Goal: Find specific page/section: Find specific page/section

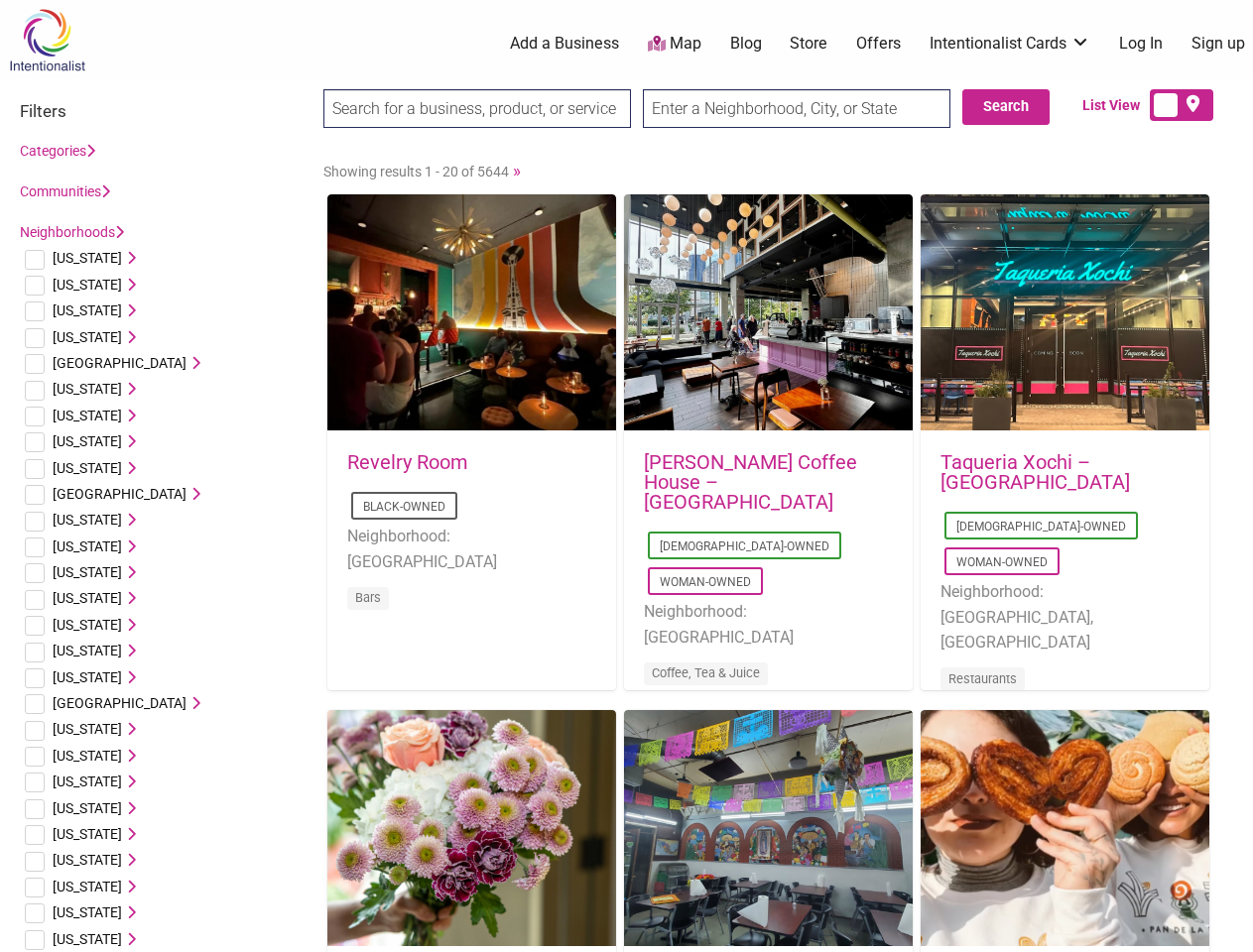
click at [626, 476] on div "[PERSON_NAME] Coffee House – [GEOGRAPHIC_DATA] [DEMOGRAPHIC_DATA]-Owned Woman-O…" at bounding box center [768, 581] width 289 height 298
click at [80, 257] on span "[US_STATE]" at bounding box center [88, 257] width 70 height 16
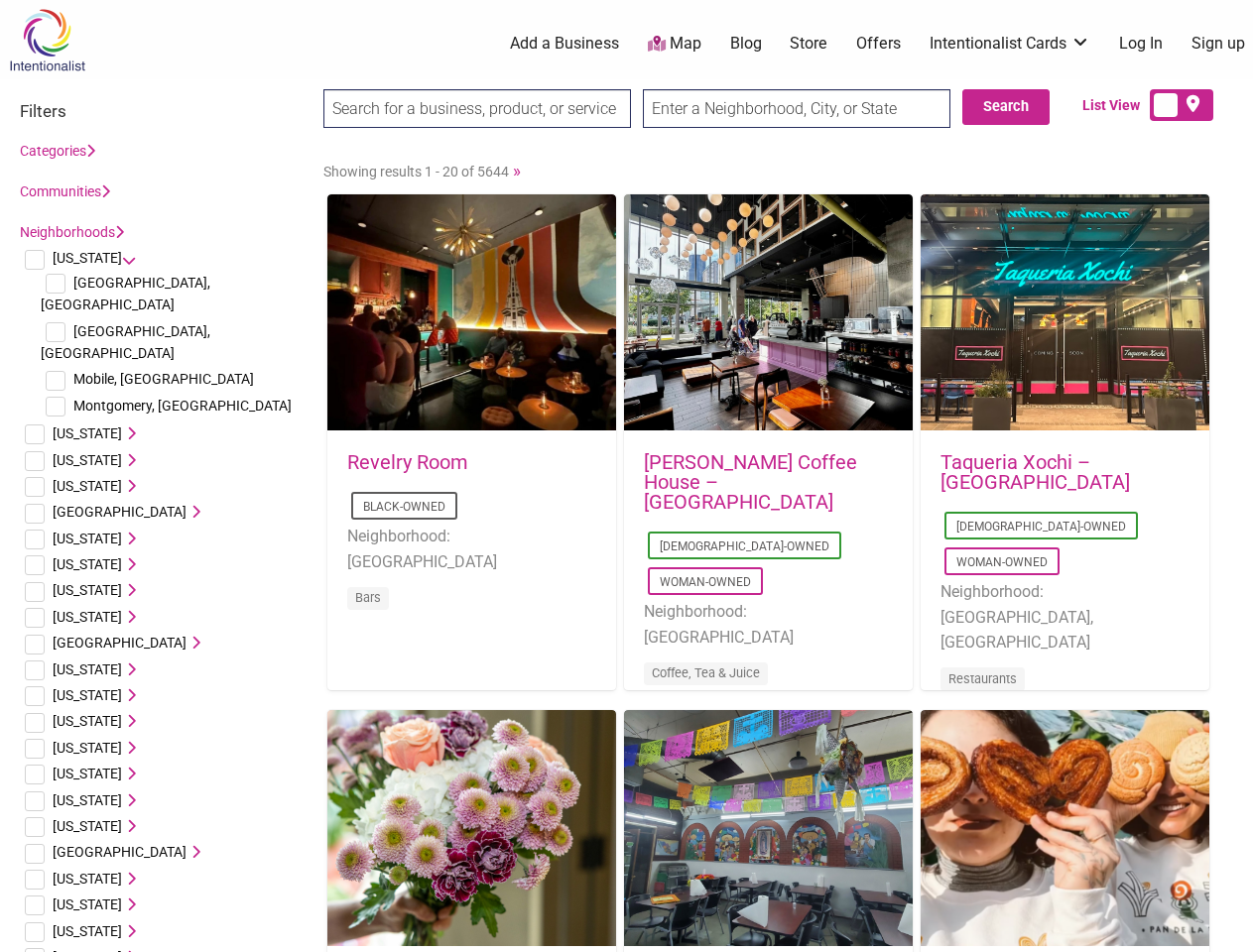
click at [122, 257] on icon at bounding box center [129, 257] width 14 height 14
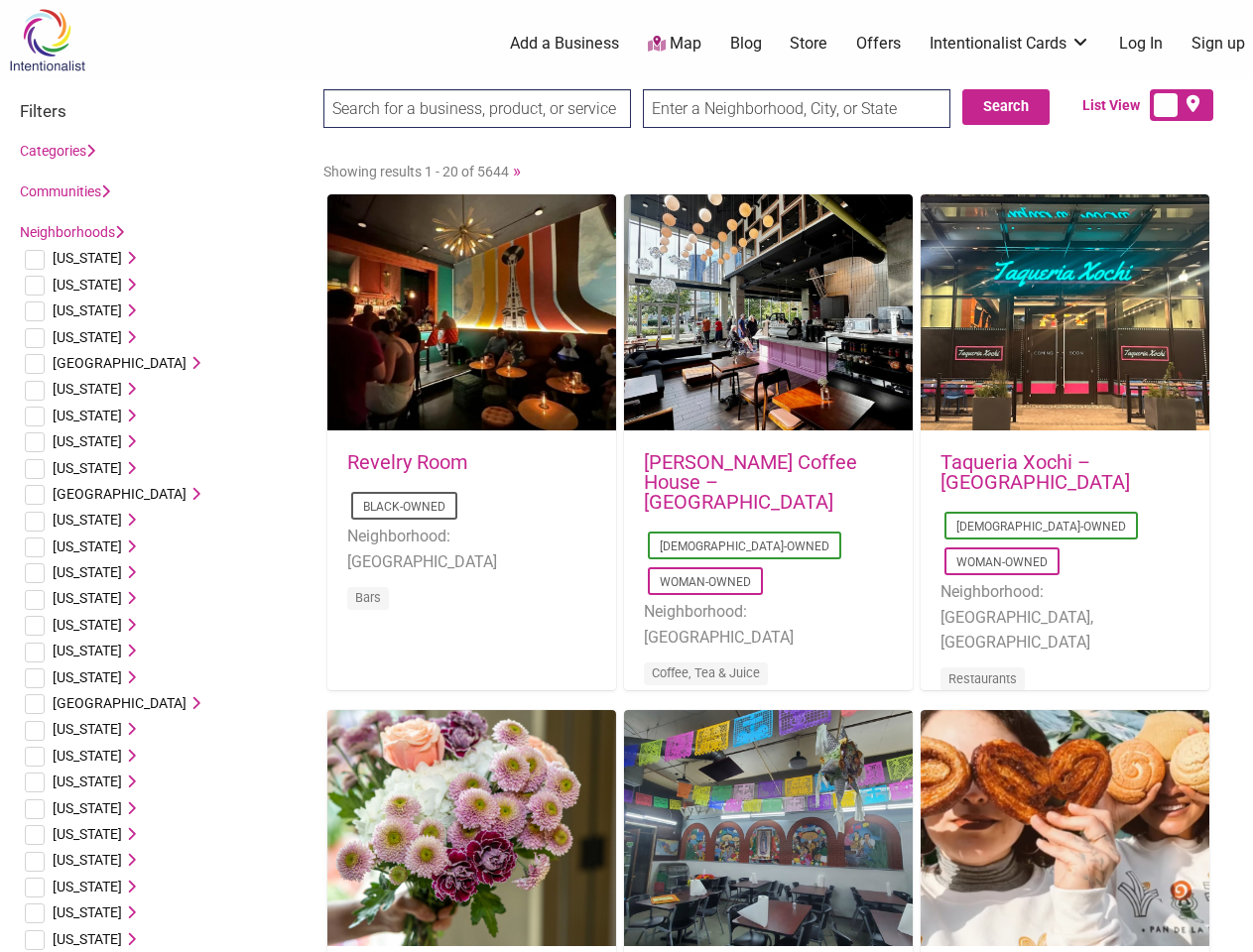
click at [74, 284] on span "[US_STATE]" at bounding box center [88, 284] width 70 height 16
click at [122, 284] on icon at bounding box center [129, 284] width 14 height 14
click at [76, 310] on span "[US_STATE]" at bounding box center [88, 310] width 70 height 16
click at [122, 310] on icon at bounding box center [129, 310] width 14 height 14
click at [81, 337] on span "[US_STATE]" at bounding box center [88, 337] width 70 height 16
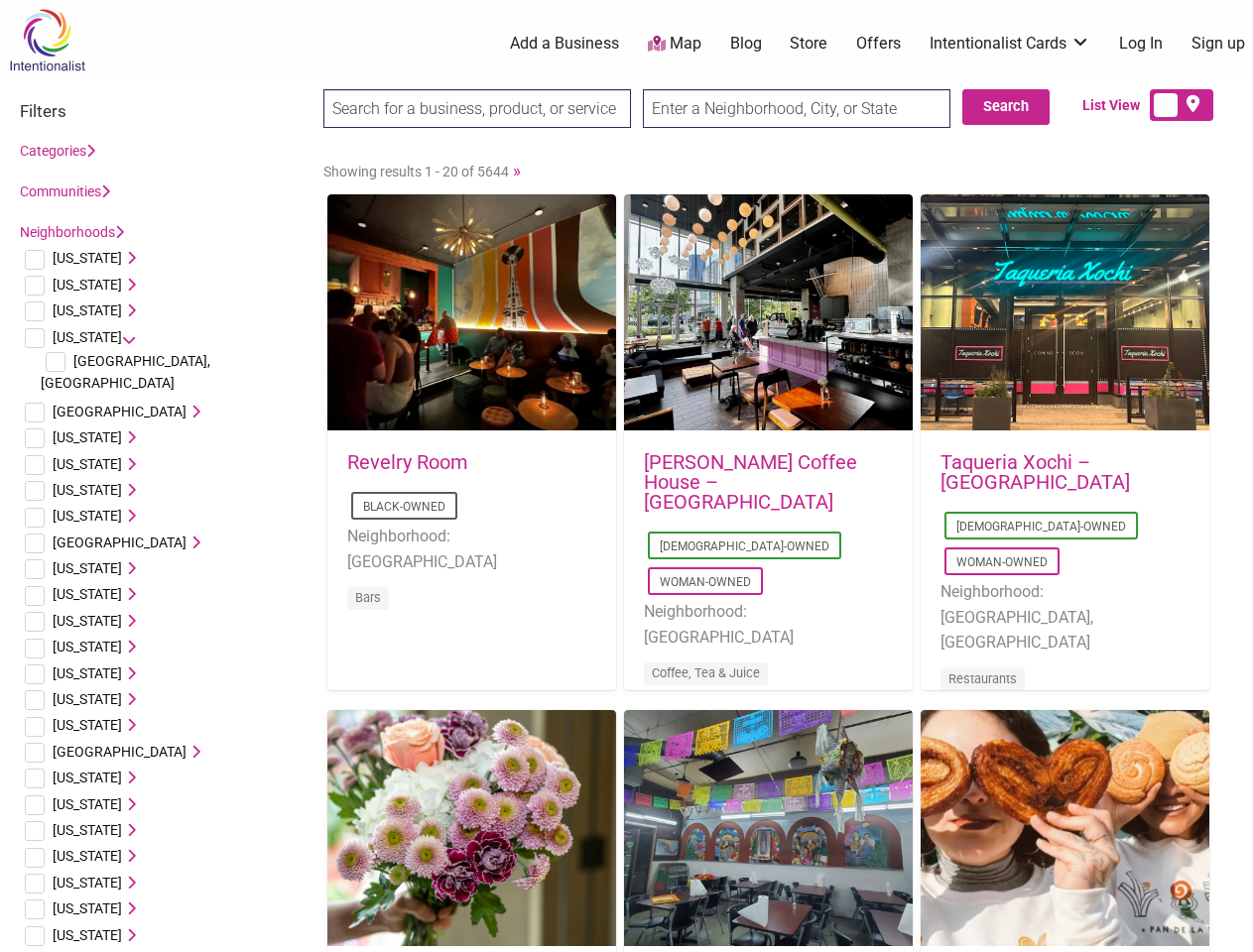
click at [122, 337] on icon at bounding box center [129, 337] width 14 height 14
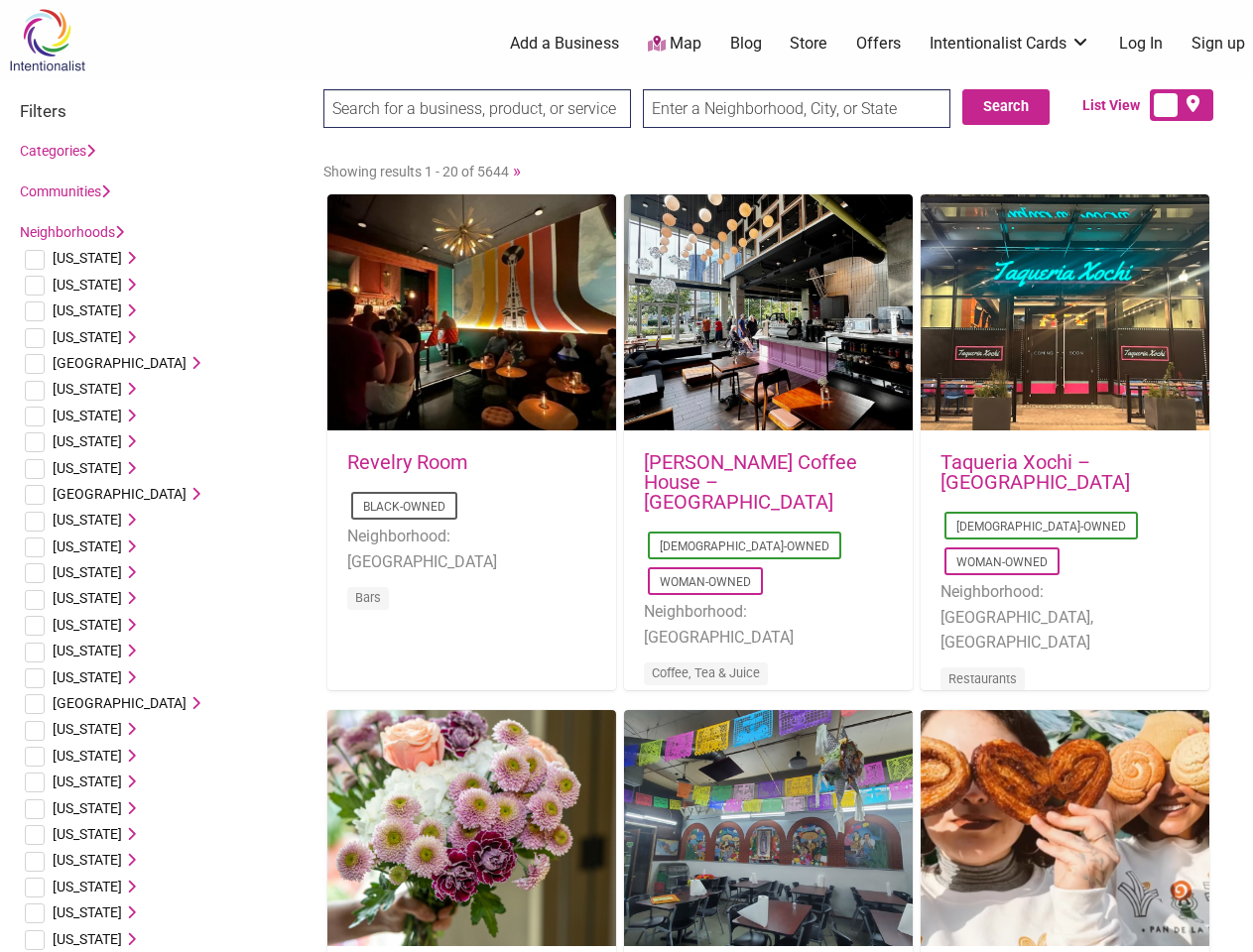
click at [103, 363] on span "[GEOGRAPHIC_DATA]" at bounding box center [120, 363] width 134 height 16
